Goal: Navigation & Orientation: Understand site structure

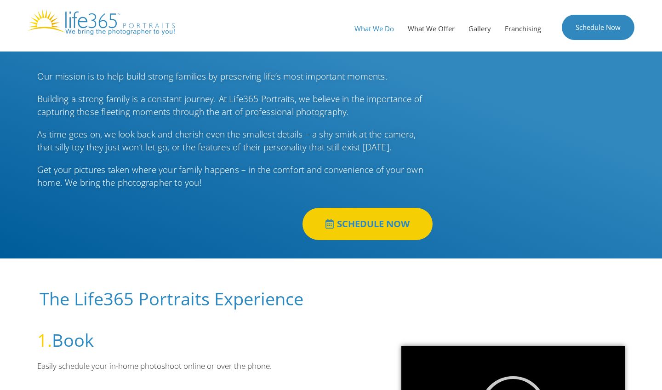
click at [378, 28] on link "What We Do" at bounding box center [374, 29] width 53 height 28
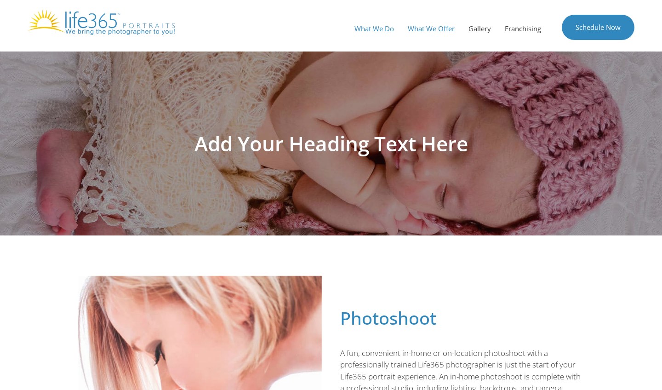
click at [442, 25] on link "What We Offer" at bounding box center [431, 29] width 61 height 28
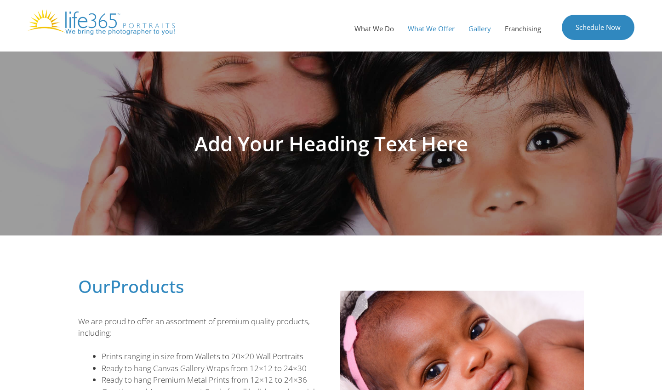
click at [479, 26] on link "Gallery" at bounding box center [480, 29] width 36 height 28
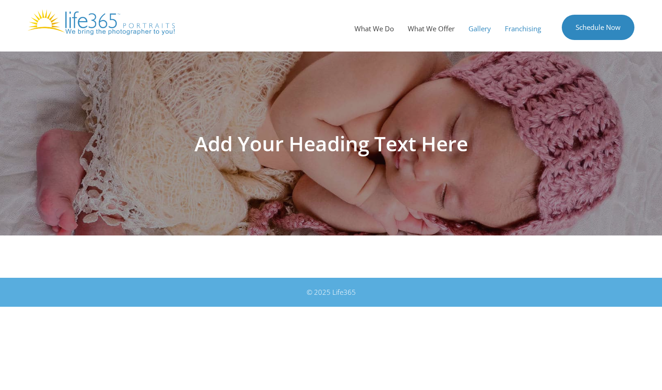
click at [519, 27] on link "Franchising" at bounding box center [523, 29] width 50 height 28
